Goal: Transaction & Acquisition: Purchase product/service

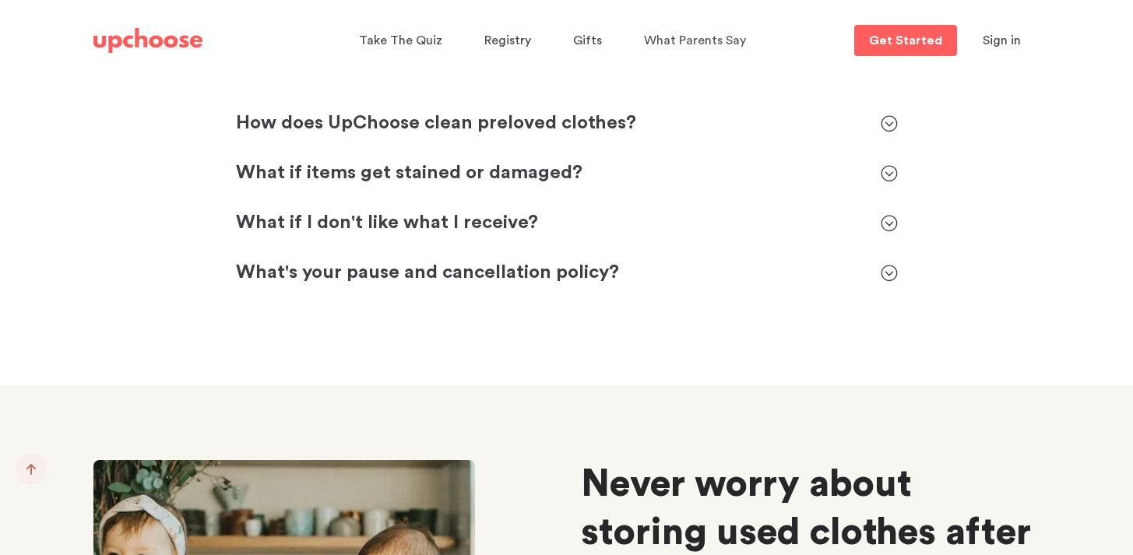
scroll to position [7132, 0]
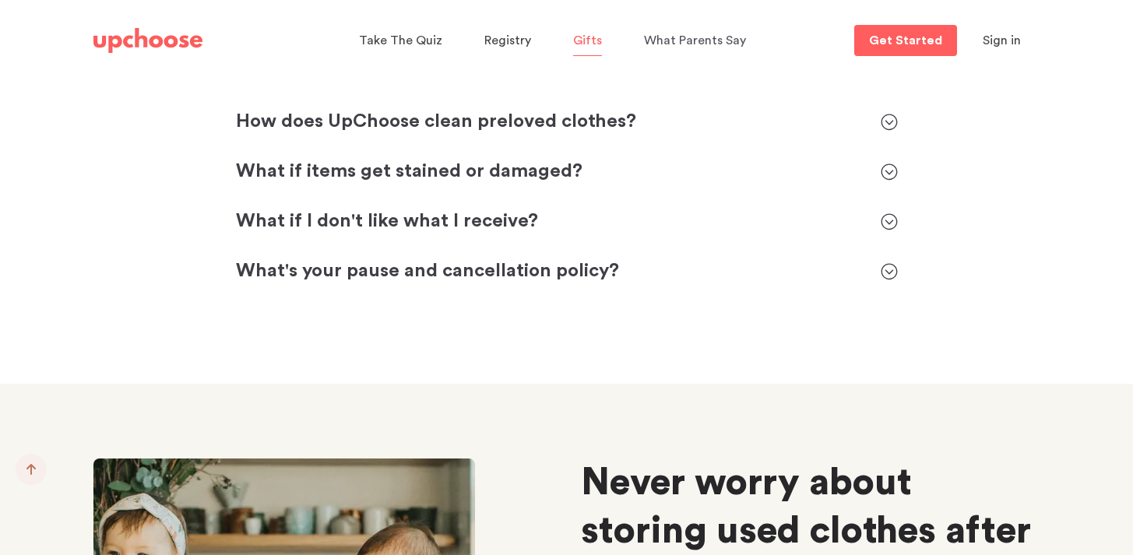
click at [594, 38] on span "Gifts" at bounding box center [587, 40] width 29 height 12
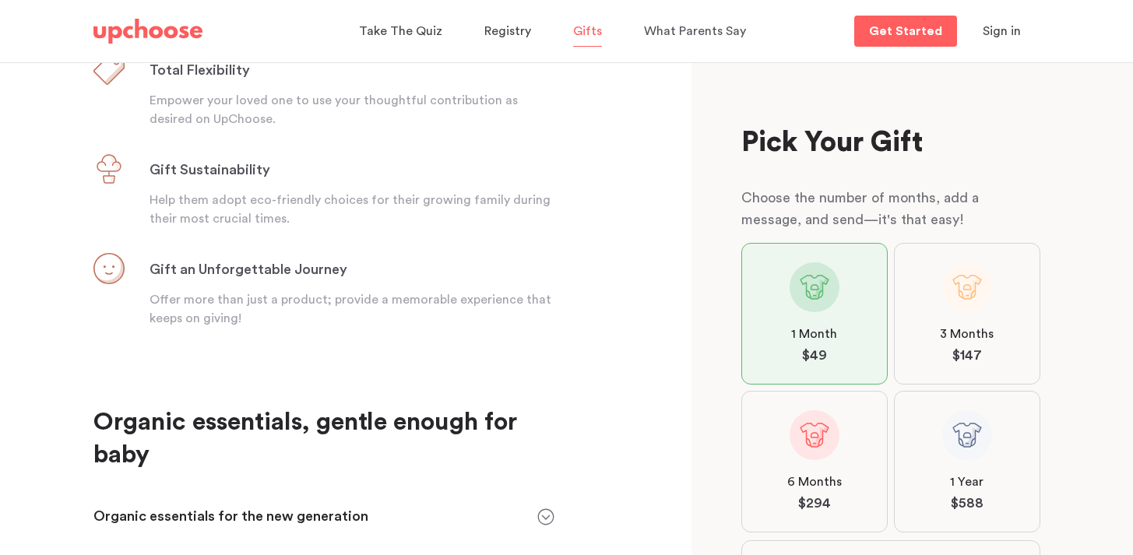
scroll to position [640, 0]
